Goal: Information Seeking & Learning: Understand process/instructions

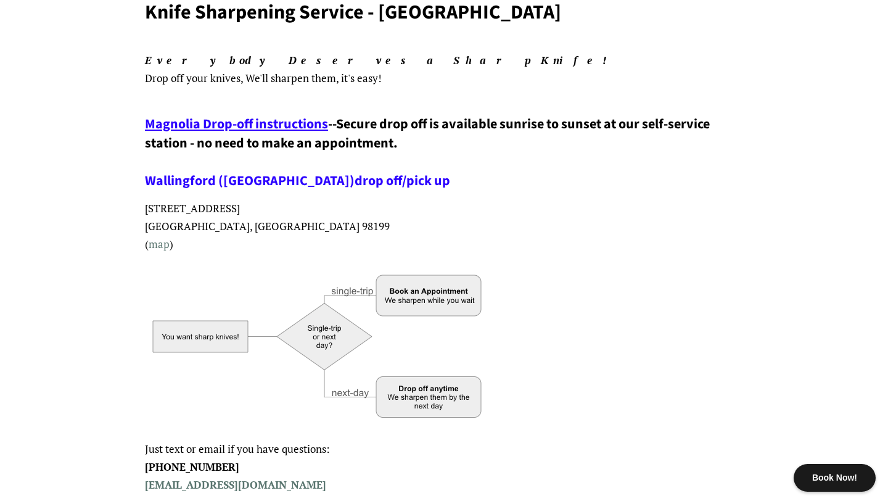
scroll to position [169, 0]
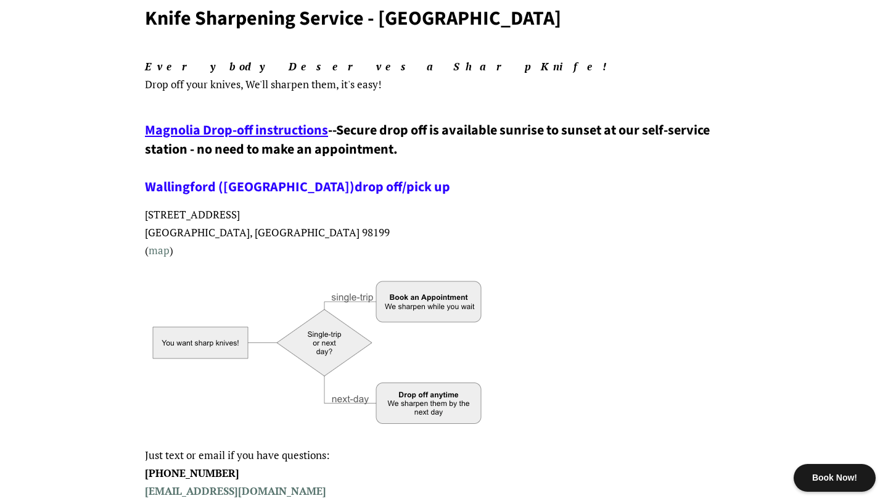
click at [252, 86] on p "Everybody Deserves a Sharp Knife! Drop off your knives , We'll sharpen them, it…" at bounding box center [444, 76] width 598 height 36
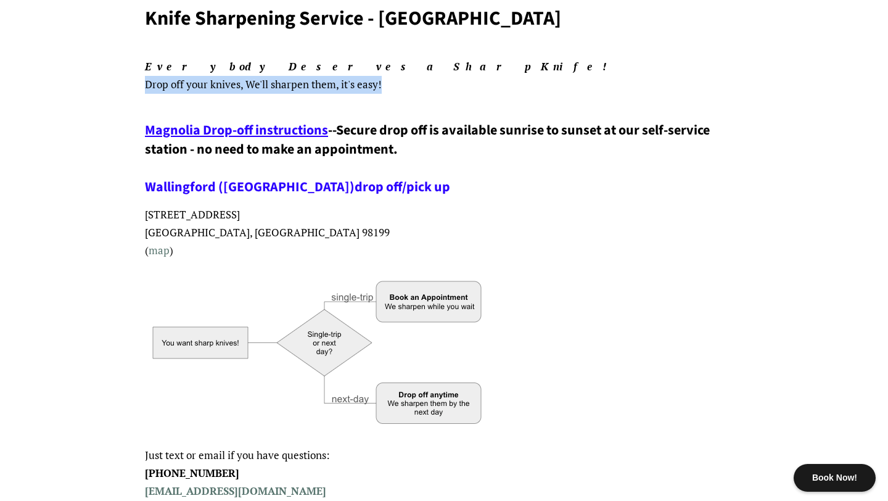
click at [260, 91] on p "Everybody Deserves a Sharp Knife! Drop off your knives , We'll sharpen them, it…" at bounding box center [444, 76] width 598 height 36
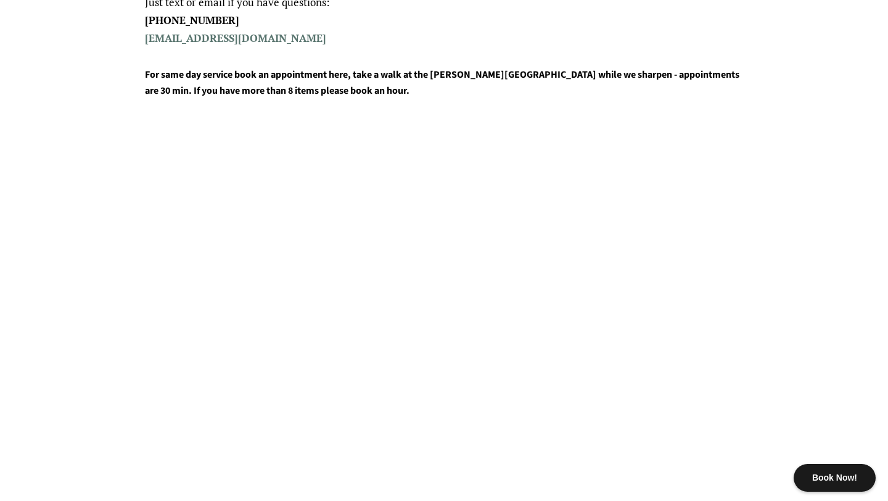
scroll to position [623, 0]
click at [317, 79] on h4 "For same day service book an appointment here, take a walk at the [PERSON_NAME]…" at bounding box center [444, 82] width 598 height 31
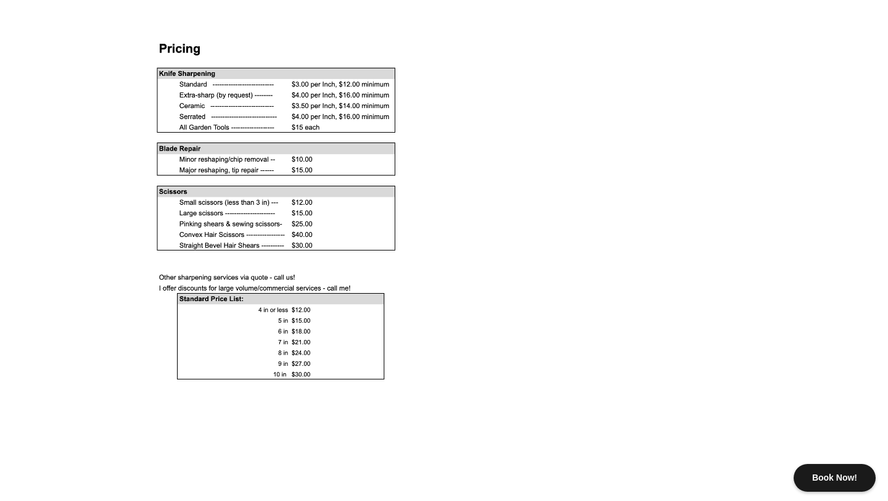
scroll to position [1130, 0]
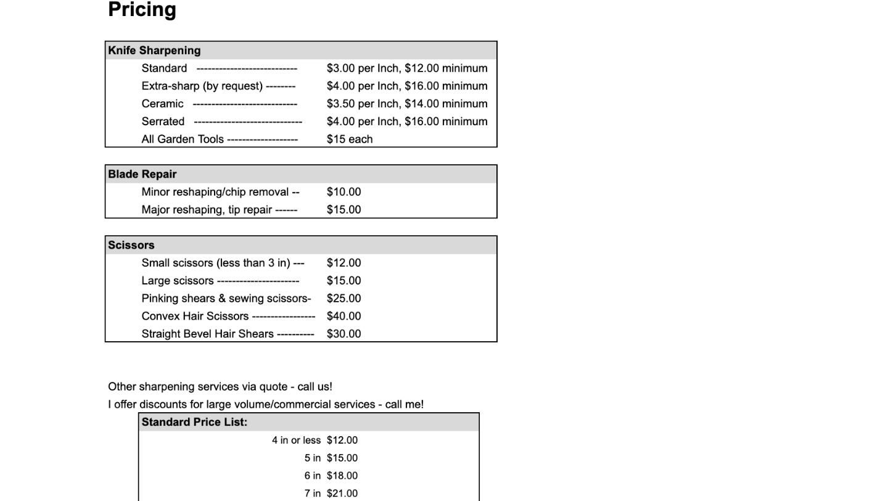
click at [316, 93] on img at bounding box center [272, 211] width 255 height 341
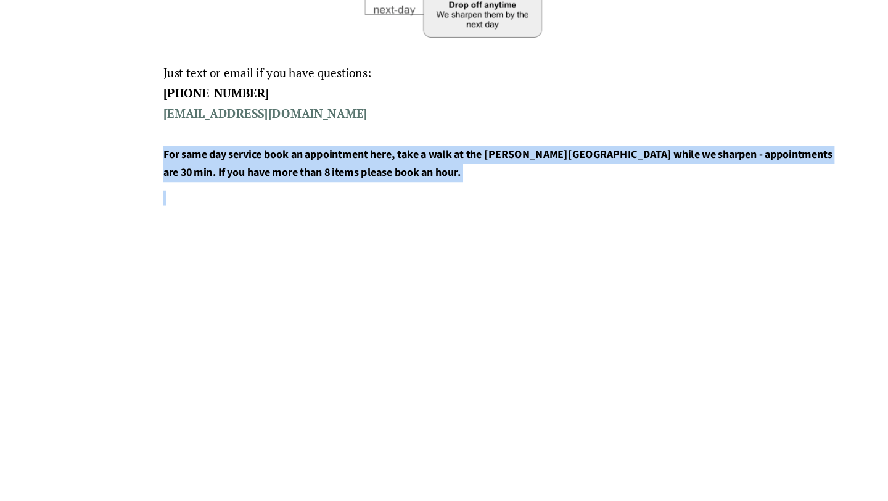
scroll to position [559, 0]
click at [488, 139] on h4 "For same day service book an appointment here, take a walk at the [PERSON_NAME]…" at bounding box center [444, 145] width 598 height 31
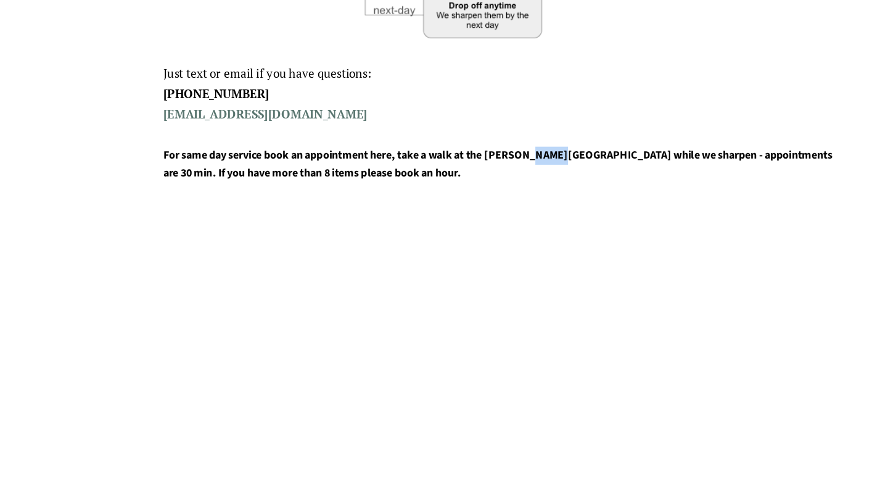
click at [488, 139] on h4 "For same day service book an appointment here, take a walk at the [PERSON_NAME]…" at bounding box center [444, 145] width 598 height 31
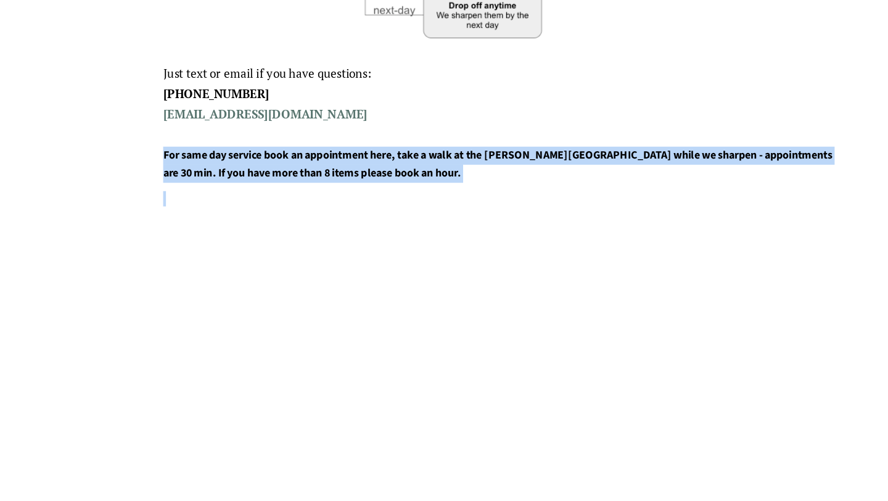
click at [488, 139] on h4 "For same day service book an appointment here, take a walk at the [PERSON_NAME]…" at bounding box center [444, 145] width 598 height 31
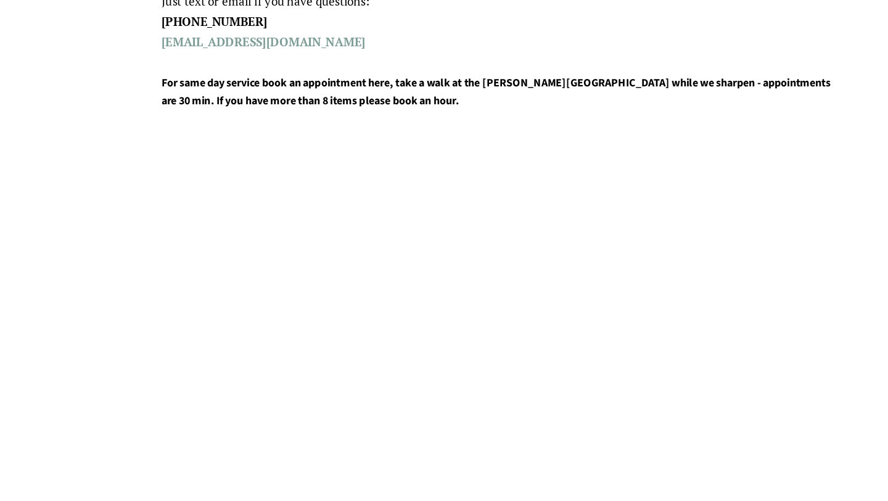
scroll to position [569, 0]
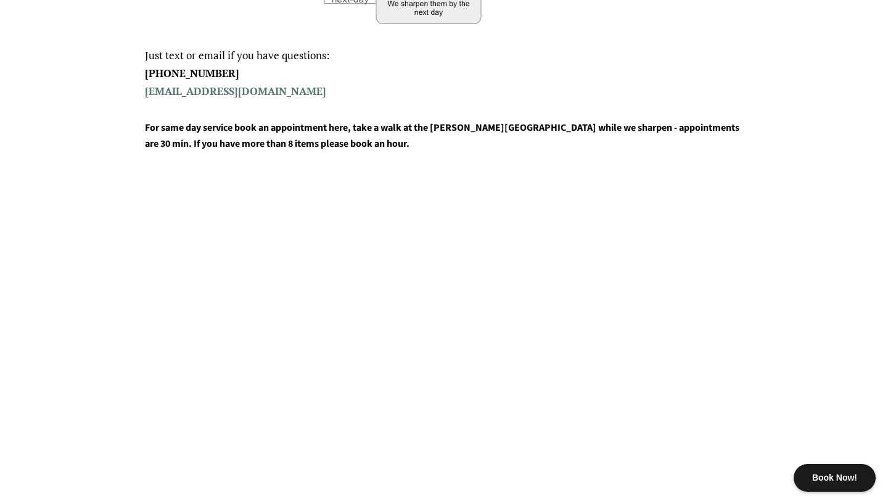
click at [402, 131] on h4 "For same day service book an appointment here, take a walk at the [PERSON_NAME]…" at bounding box center [444, 135] width 598 height 31
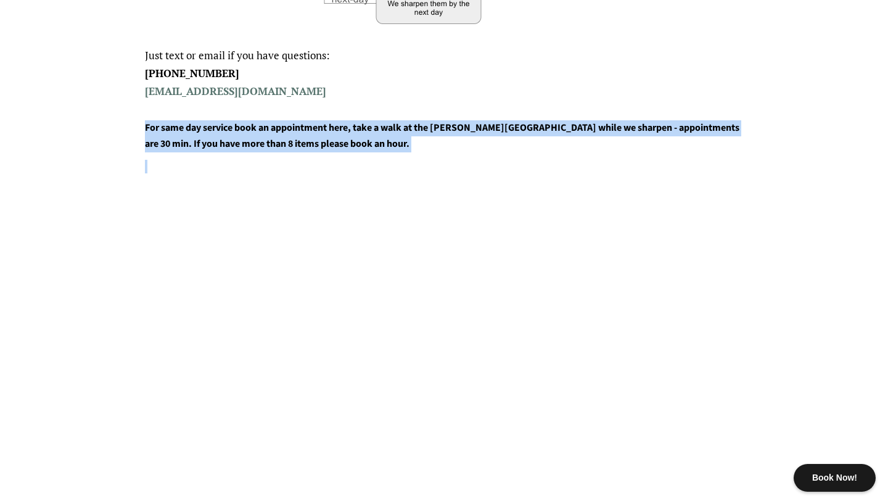
click at [380, 143] on h4 "For same day service book an appointment here, take a walk at the [PERSON_NAME]…" at bounding box center [444, 135] width 598 height 31
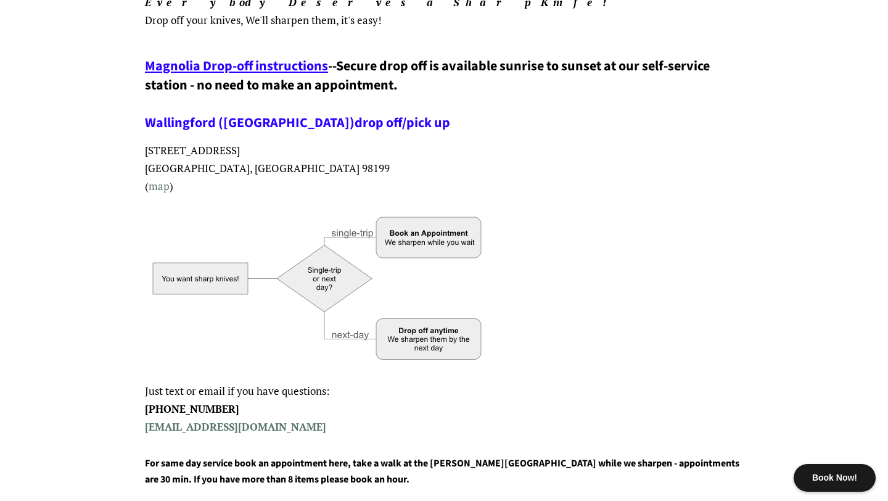
scroll to position [214, 0]
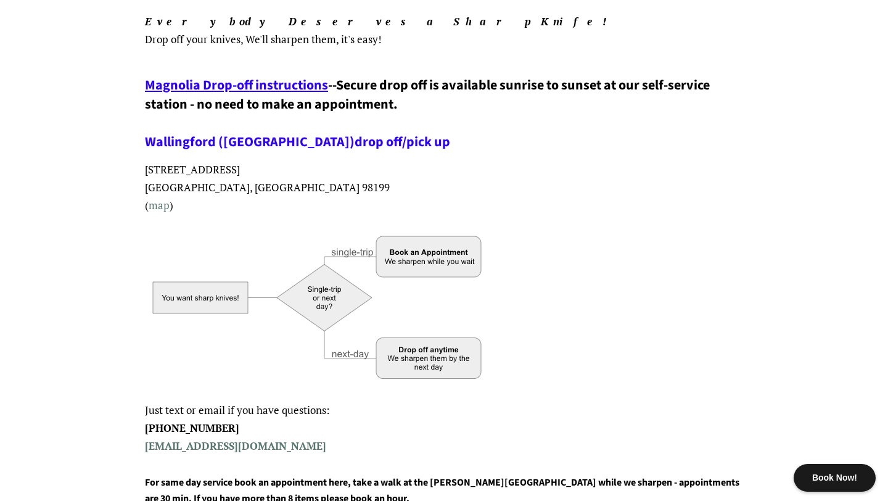
click at [267, 84] on span "Magnolia Drop-off instructions" at bounding box center [236, 85] width 183 height 20
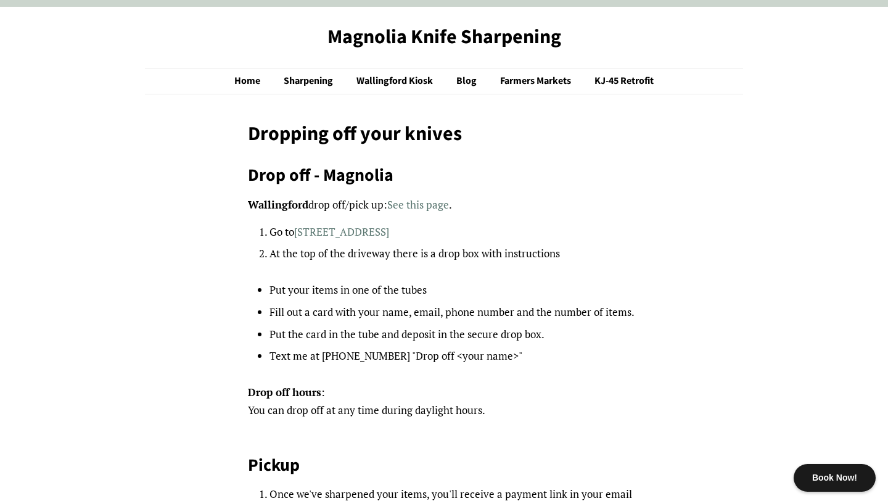
scroll to position [33, 0]
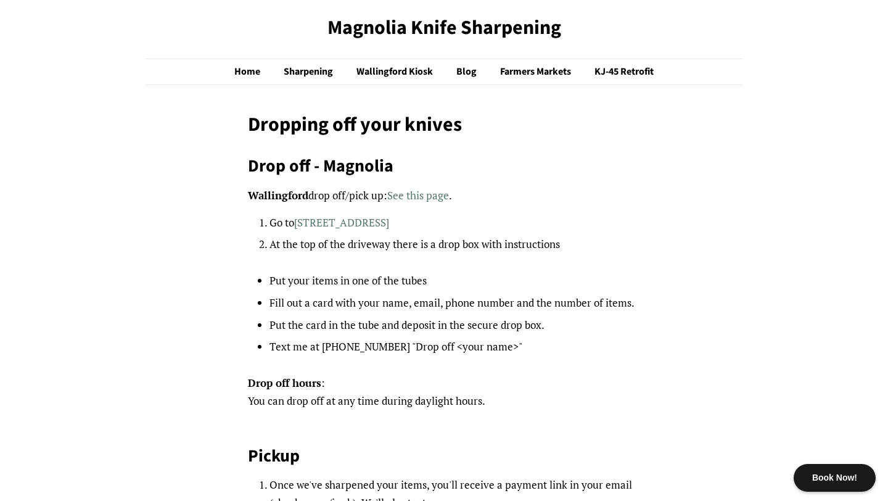
click at [394, 246] on li "At the top of the driveway there is a drop box with instructions" at bounding box center [455, 245] width 371 height 18
click at [366, 298] on li "Fill out a card with your name, email, phone number and the number of items." at bounding box center [455, 303] width 371 height 18
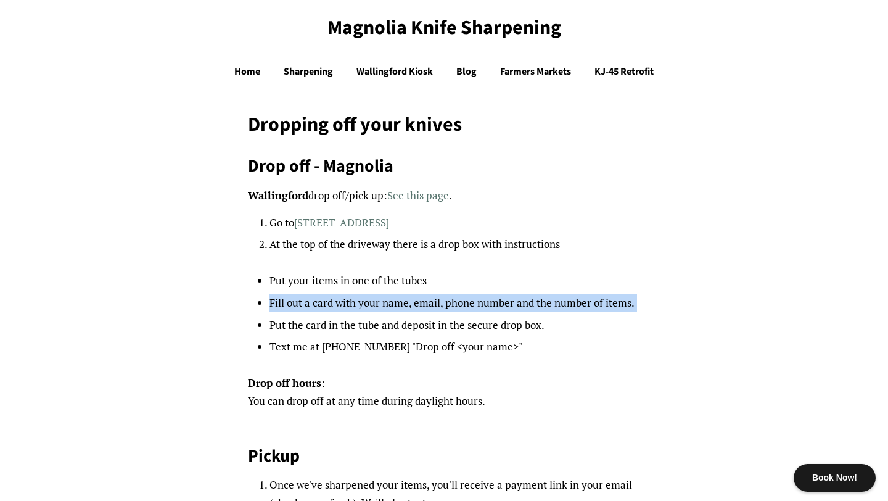
click at [366, 298] on li "Fill out a card with your name, email, phone number and the number of items." at bounding box center [455, 303] width 371 height 18
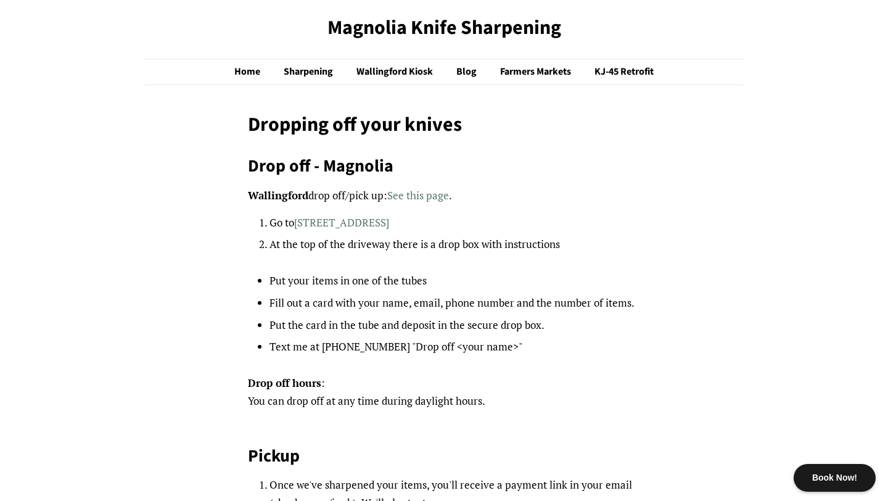
click at [382, 329] on li "Put the card in the tube and deposit in the secure drop box." at bounding box center [455, 326] width 371 height 18
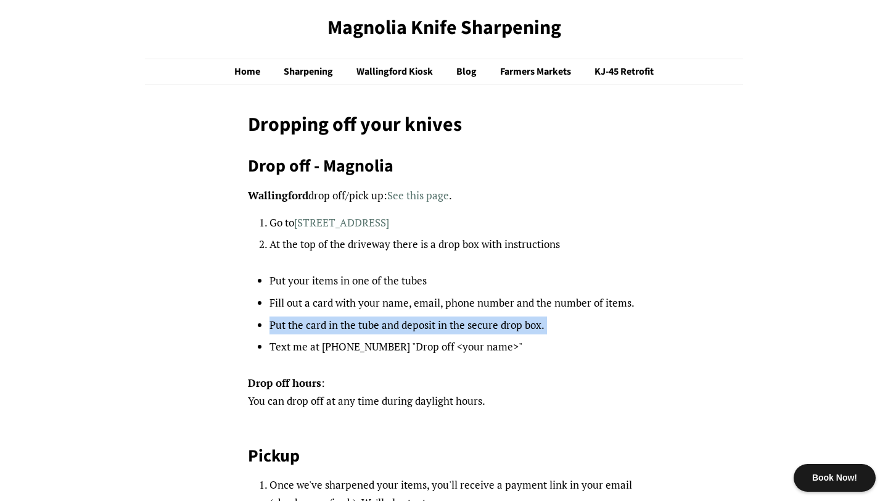
click at [382, 329] on li "Put the card in the tube and deposit in the secure drop box." at bounding box center [455, 326] width 371 height 18
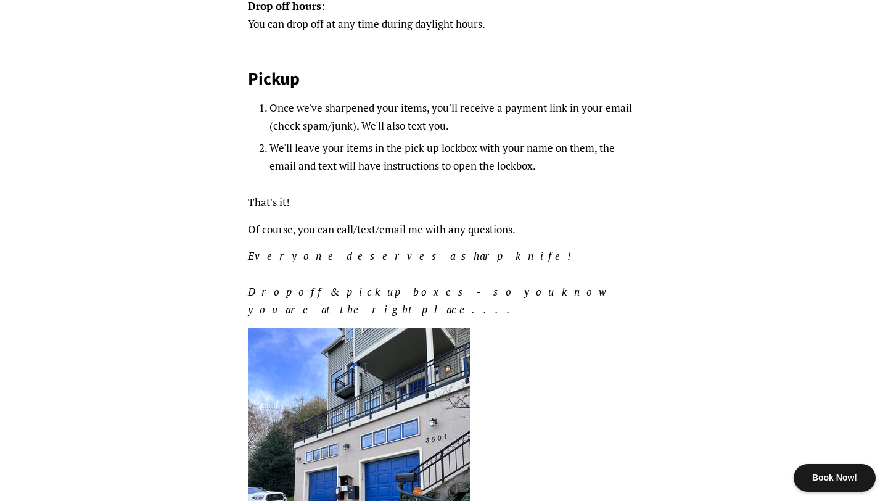
scroll to position [393, 0]
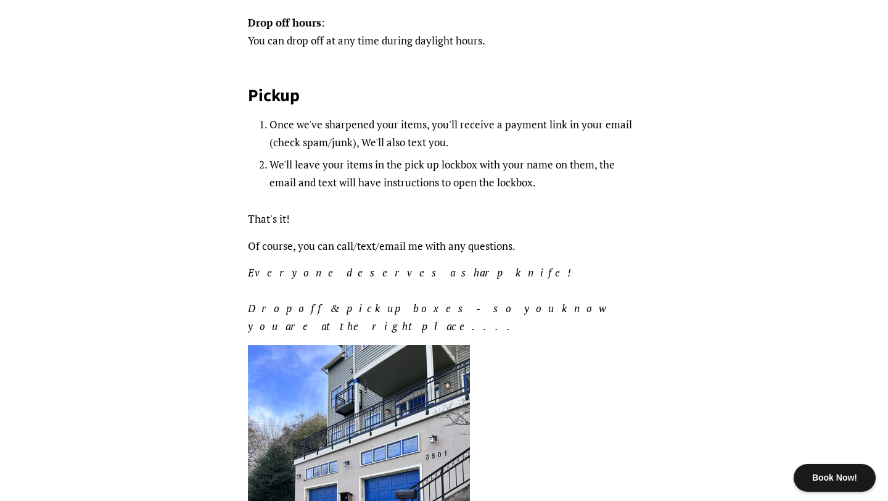
click at [455, 152] on ol "Once we've sharpened your items, you'll receive a payment link in your email (c…" at bounding box center [455, 153] width 371 height 75
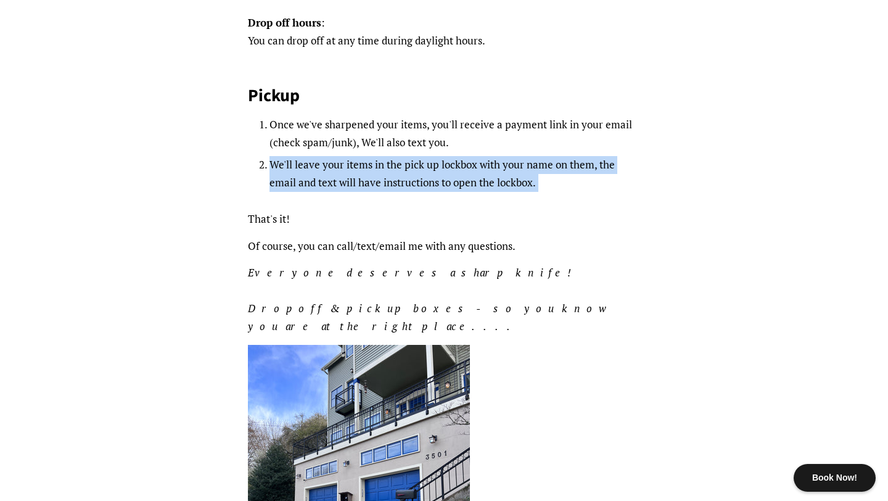
click at [463, 176] on li "We'll leave your items in the pick up lockbox with your name on them, the email…" at bounding box center [455, 174] width 371 height 36
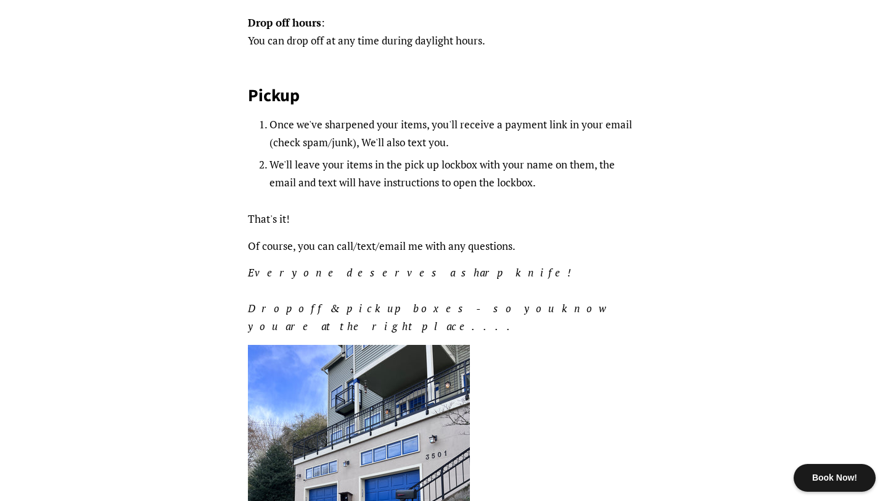
click at [463, 176] on li "We'll leave your items in the pick up lockbox with your name on them, the email…" at bounding box center [455, 174] width 371 height 36
click at [334, 140] on li "Once we've sharpened your items, you'll receive a payment link in your email (c…" at bounding box center [455, 134] width 371 height 36
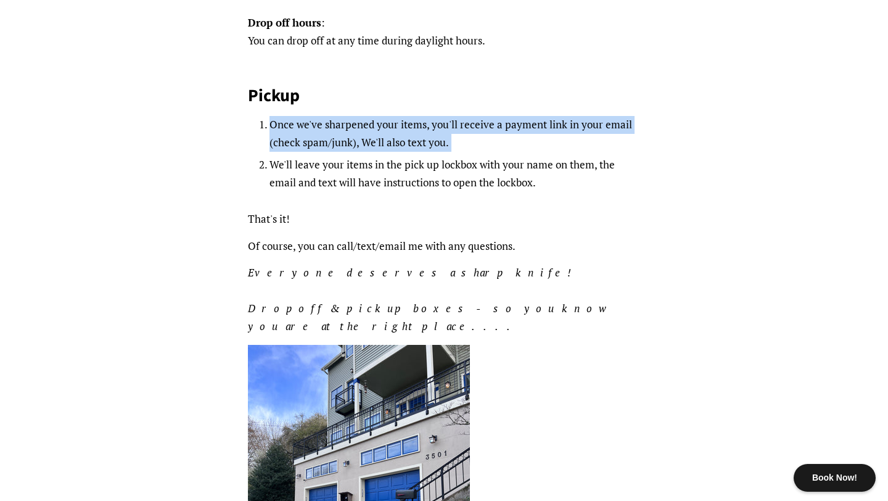
click at [334, 140] on li "Once we've sharpened your items, you'll receive a payment link in your email (c…" at bounding box center [455, 134] width 371 height 36
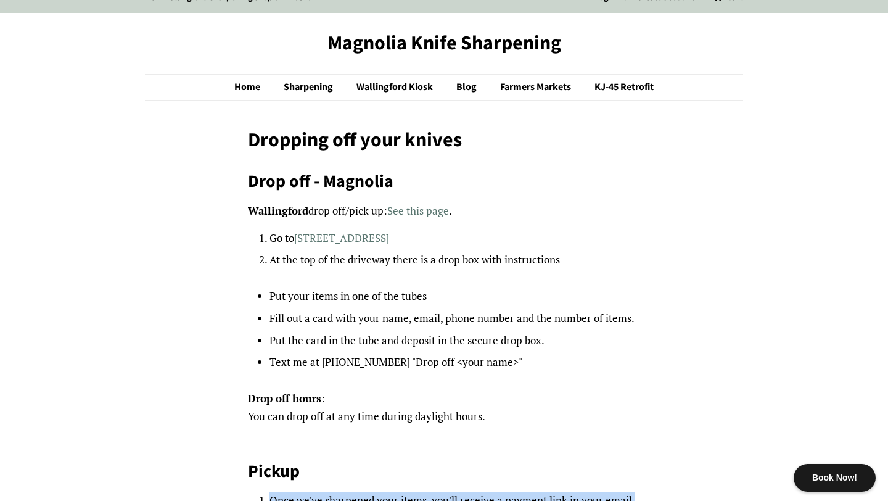
scroll to position [0, 0]
